Goal: Information Seeking & Learning: Learn about a topic

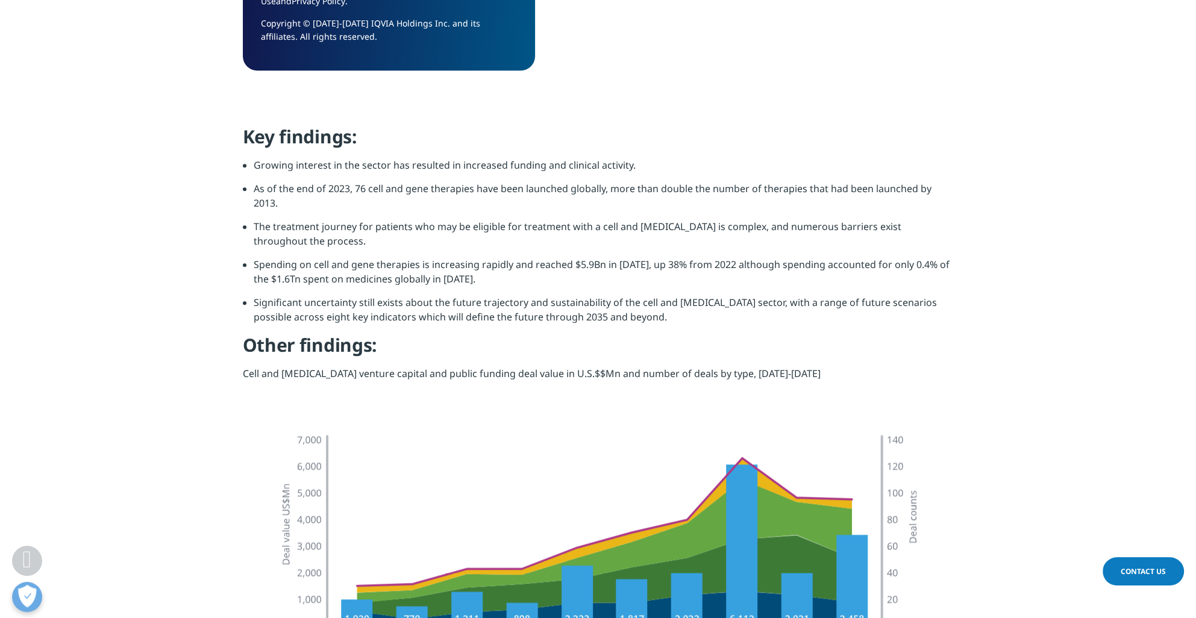
scroll to position [1244, 0]
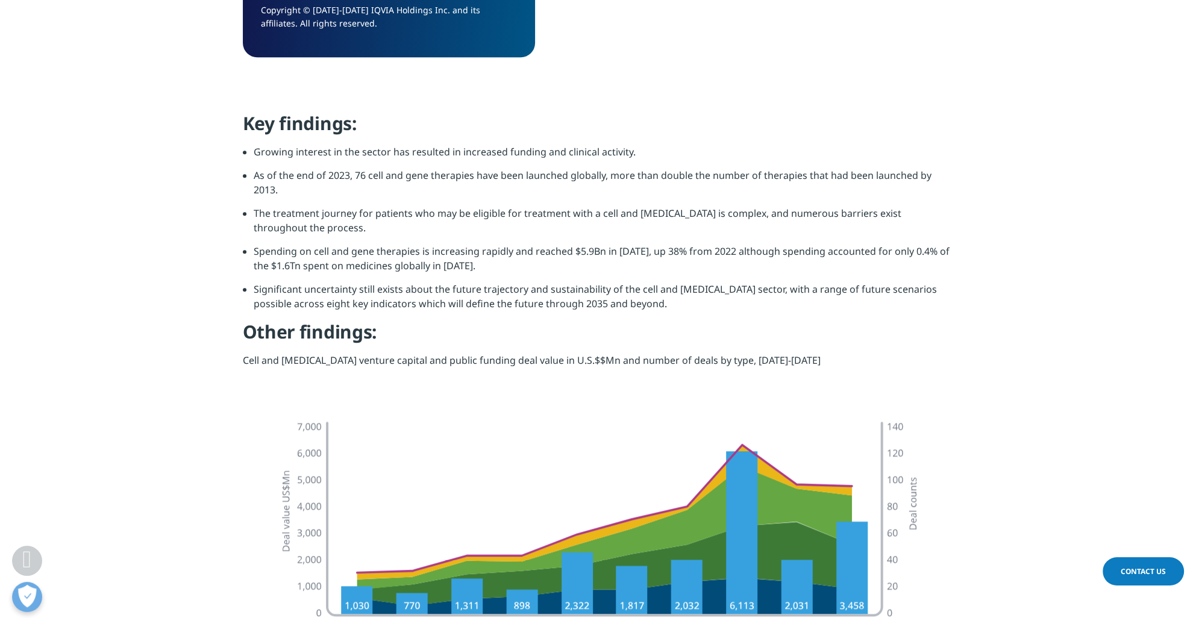
drag, startPoint x: 0, startPoint y: 0, endPoint x: 1009, endPoint y: 512, distance: 1131.4
click at [1009, 512] on section at bounding box center [598, 574] width 1196 height 334
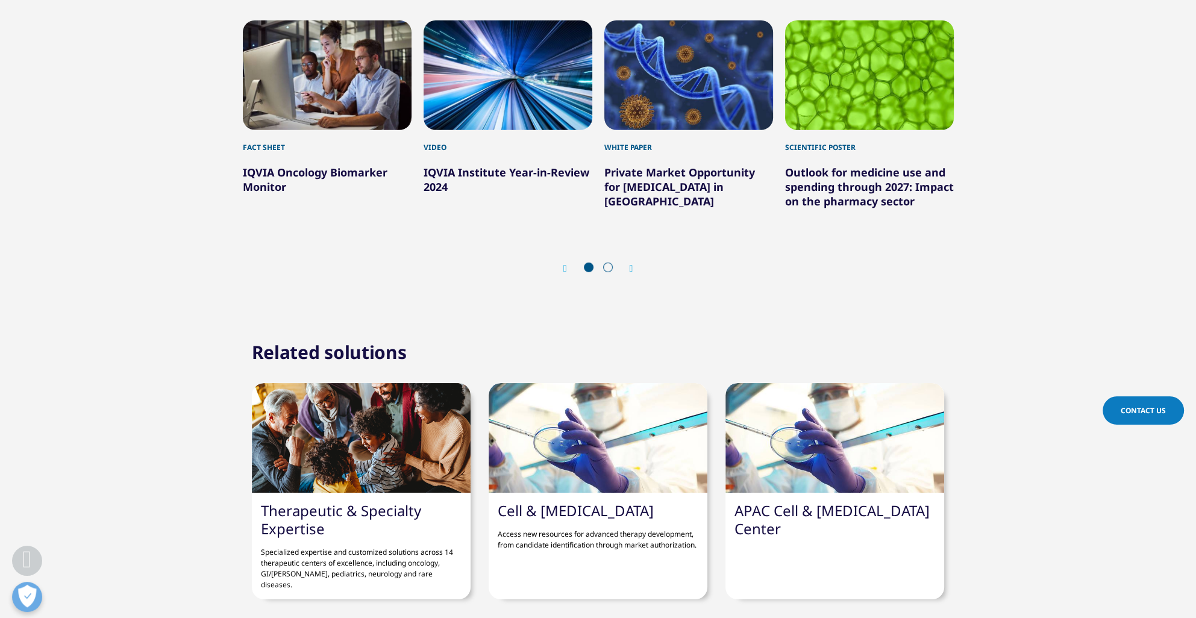
scroll to position [4599, 0]
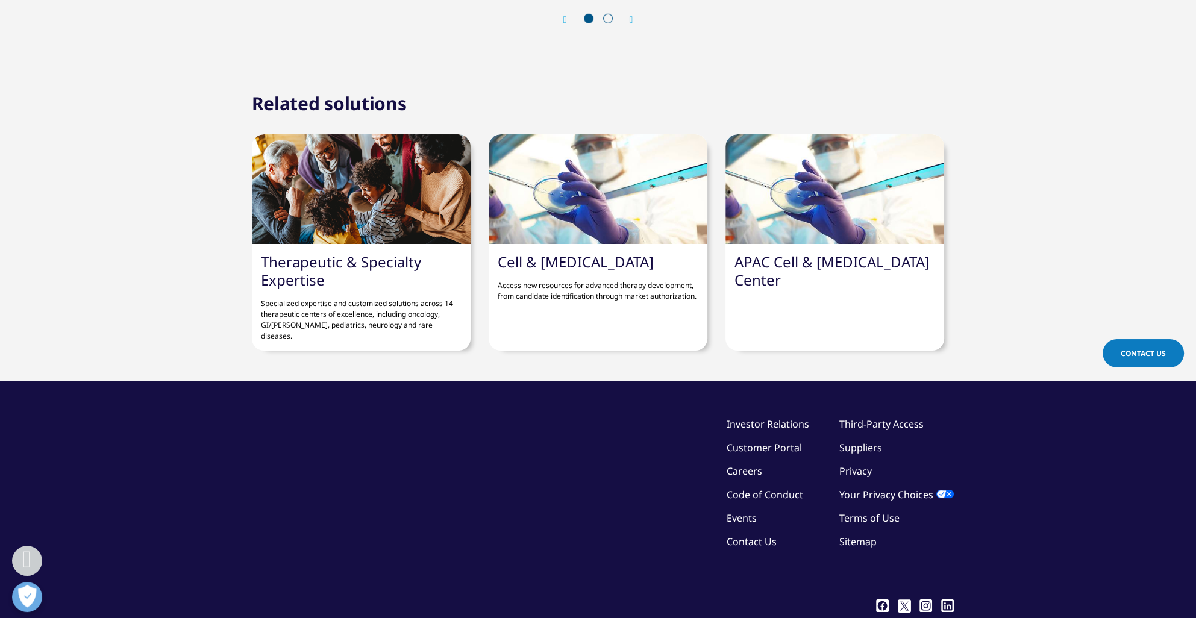
click at [568, 257] on link "Cell & [MEDICAL_DATA]" at bounding box center [576, 262] width 156 height 20
